Goal: Transaction & Acquisition: Purchase product/service

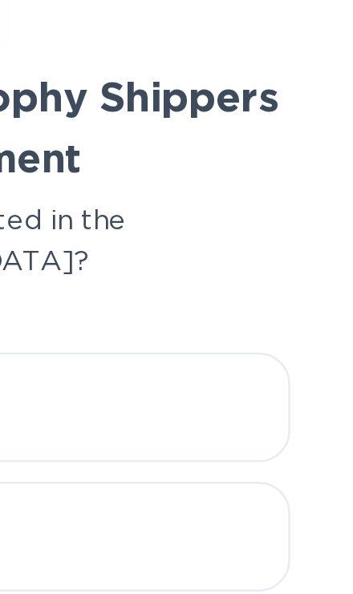
scroll to position [2, 0]
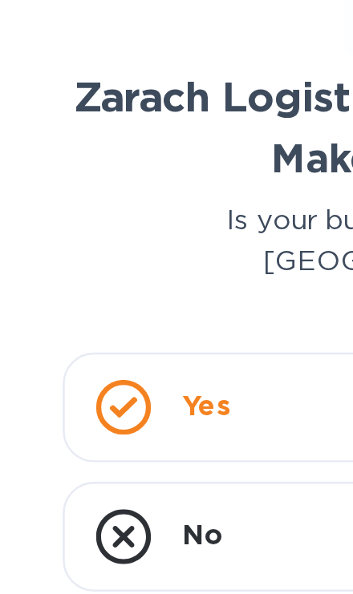
click at [49, 245] on icon at bounding box center [50, 249] width 11 height 9
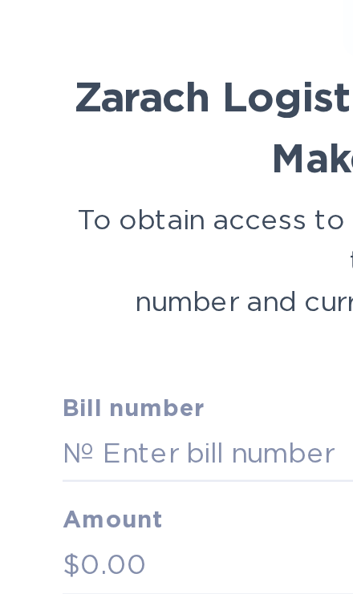
scroll to position [0, 0]
click at [40, 257] on input "text" at bounding box center [183, 269] width 289 height 24
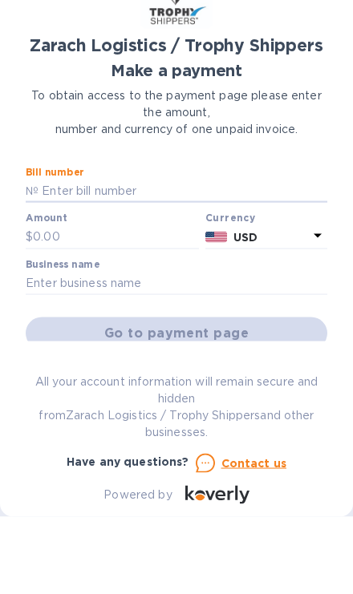
click at [101, 257] on input "text" at bounding box center [183, 269] width 289 height 24
paste input "B00174761"
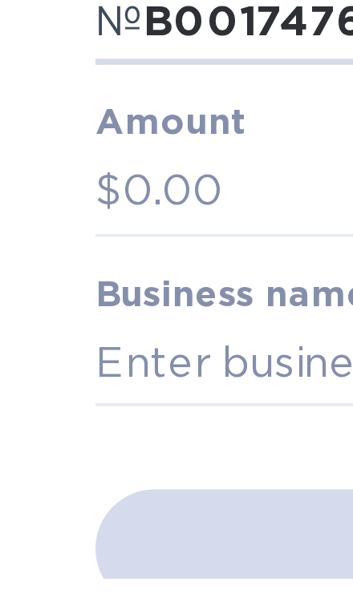
type input "B00174761"
click at [48, 302] on input "text" at bounding box center [116, 314] width 166 height 24
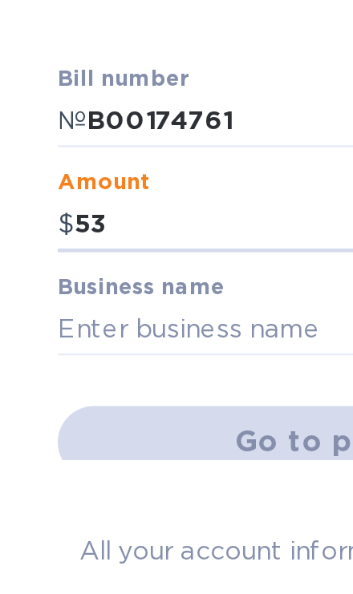
type input "5"
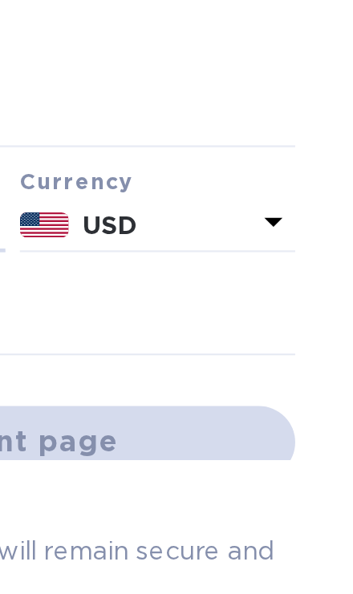
scroll to position [2, 0]
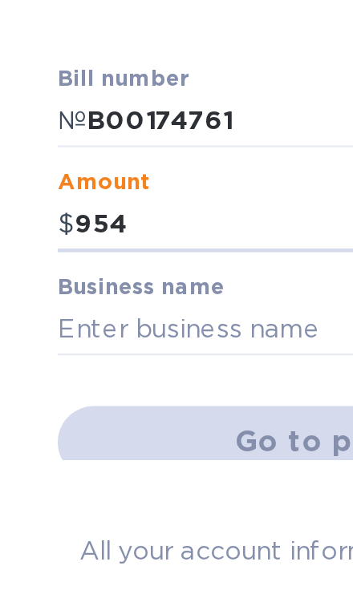
type input "954"
click at [80, 349] on input "text" at bounding box center [177, 361] width 302 height 24
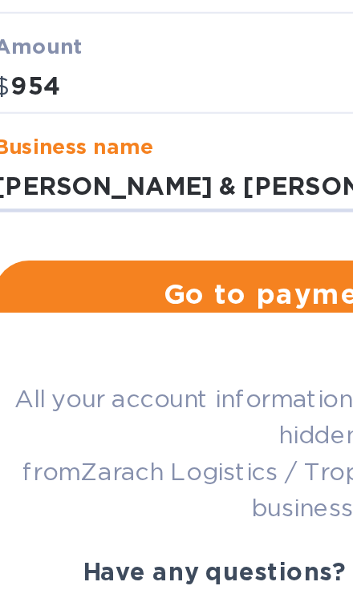
type input "[PERSON_NAME] & [PERSON_NAME], Inc."
click at [120, 401] on span "Go to payment page" at bounding box center [177, 410] width 276 height 19
